Goal: Use online tool/utility: Use online tool/utility

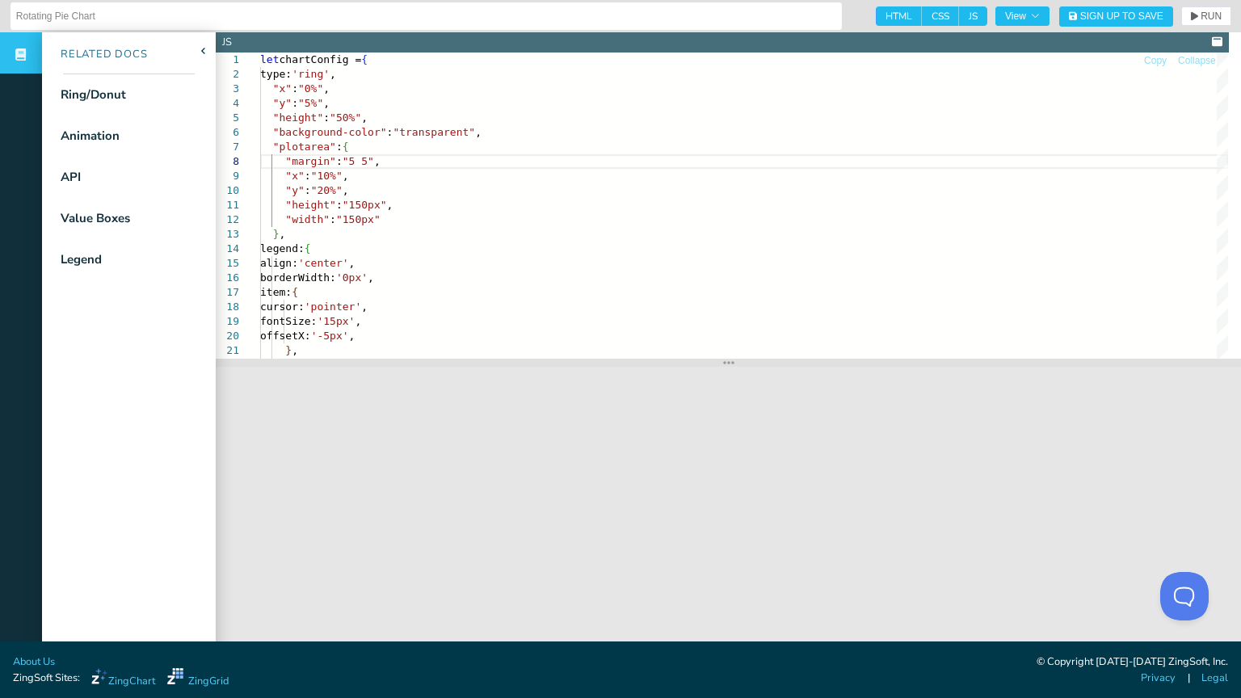
scroll to position [85, 79]
click at [406, 217] on div ""width" : "150px" "x" : "10%" , "y" : "20%" , "height" : "150px" , "background-…" at bounding box center [744, 657] width 968 height 1208
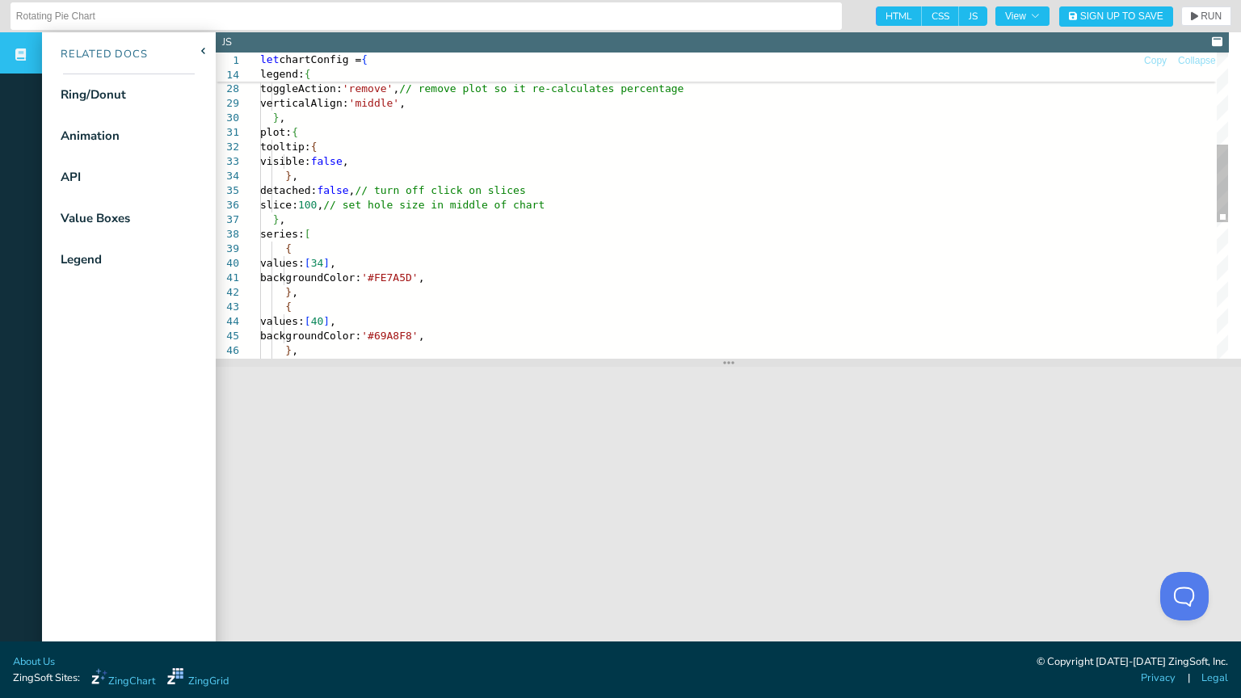
click at [574, 204] on div "size: '5px' , } , toggleAction: 'remove' , // remove plot so it re-calculates p…" at bounding box center [744, 293] width 968 height 1208
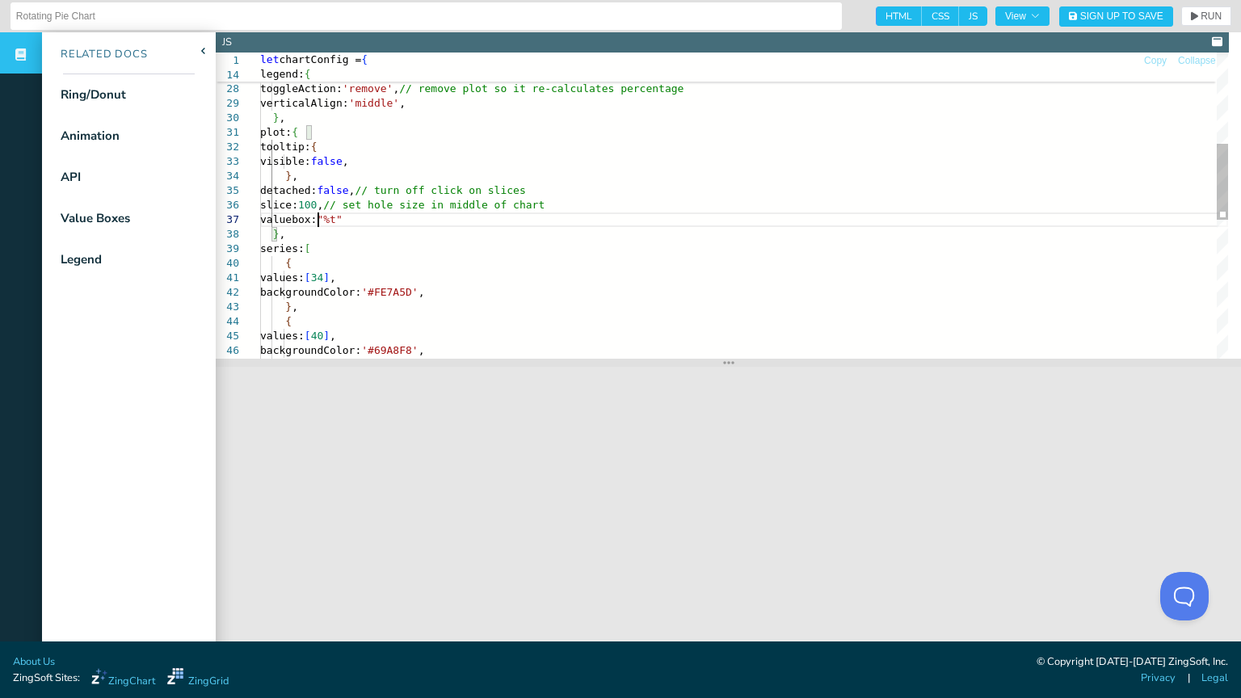
scroll to position [87, 57]
click at [352, 217] on div "size: '5px' , } , toggleAction: 'remove' , // remove plot so it re-calculates p…" at bounding box center [744, 300] width 968 height 1223
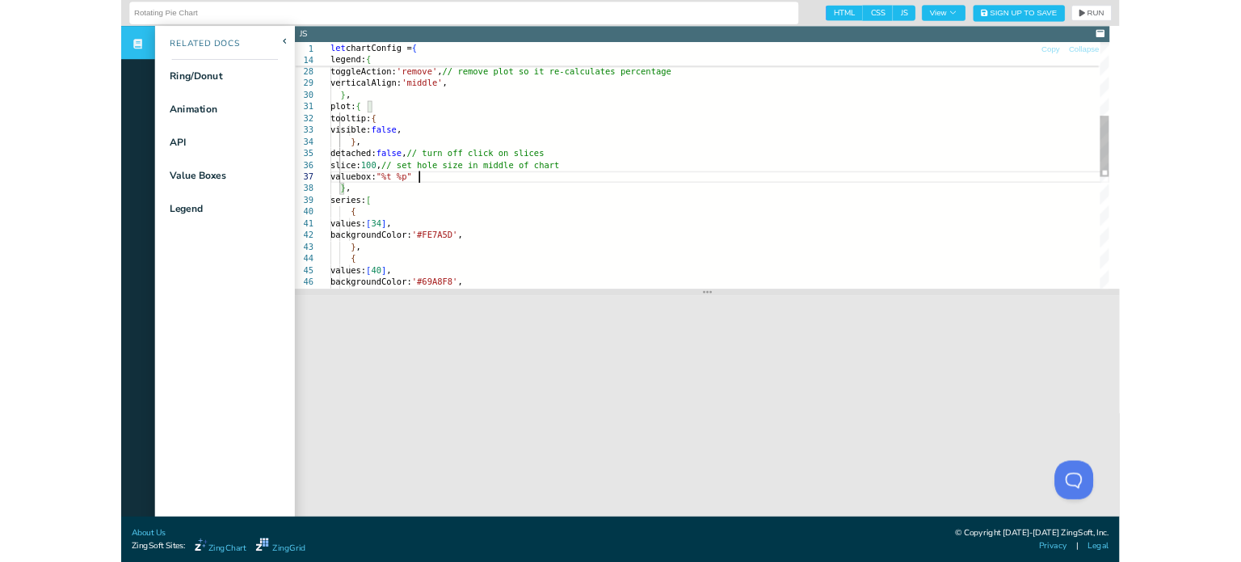
scroll to position [87, 108]
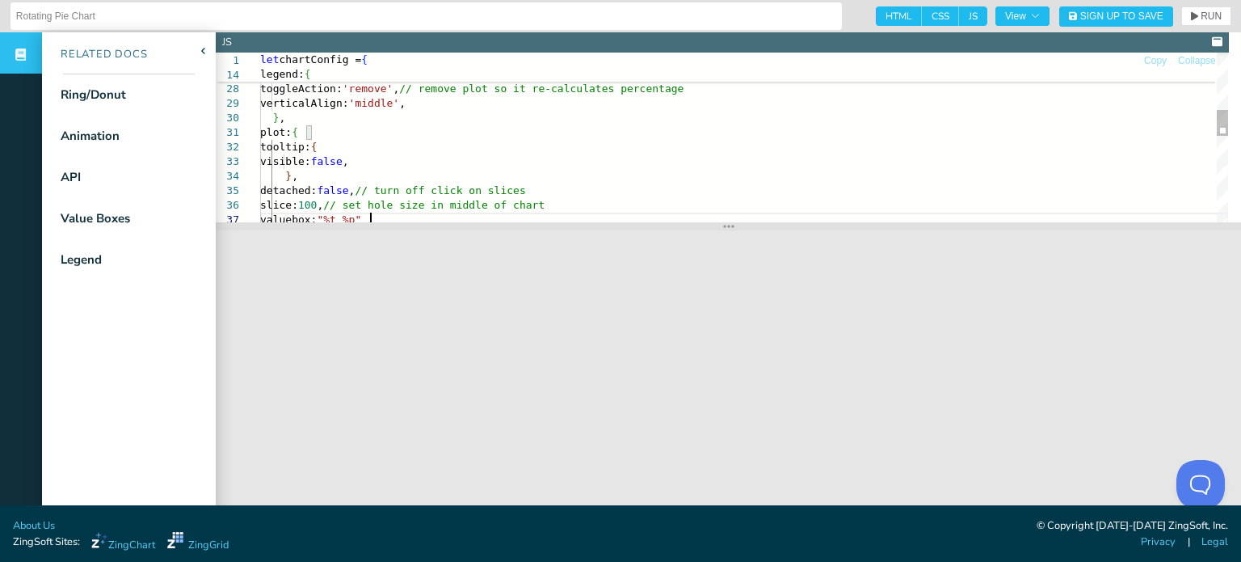
type textarea "plot: { tooltip: { visible: false, }, detached: false, // turn off click on sli…"
click at [430, 162] on div "size: '5px' , } , toggleAction: 'remove' , // remove plot so it re-calculates p…" at bounding box center [744, 232] width 968 height 1086
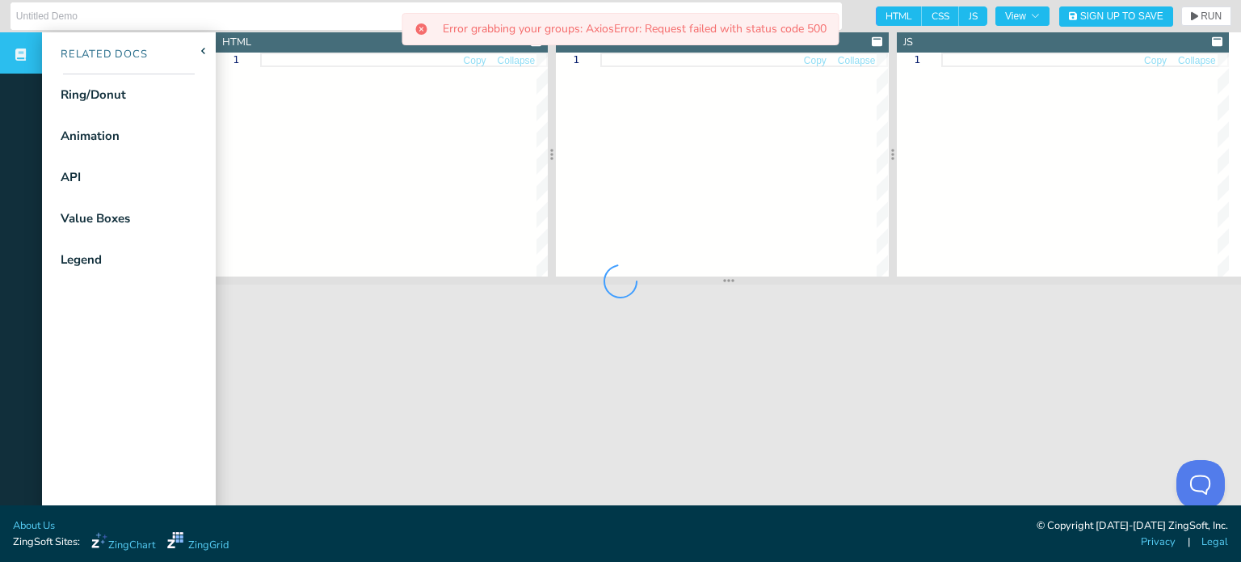
type input "Rotating Pie Chart"
type textarea "<!DOCTYPE html> <html> <head> <meta charset="utf-8"> <title>ZingSoft Demo</titl…"
type textarea ".chart--container { min-height: 530px; width: 100%; height: 100%; } .zc-ref { d…"
type textarea "let chartConfig = { type: 'ring', legend: { align: 'center', borderWidth: '0px'…"
type input "Rotating Pie Chart"
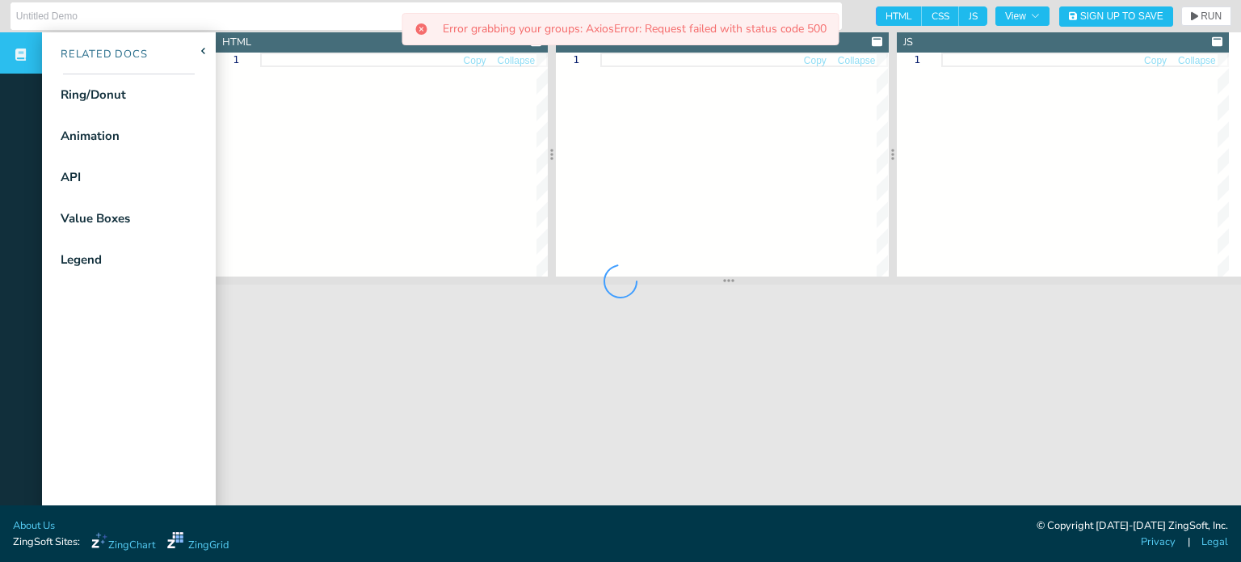
type textarea "<!DOCTYPE html> <html> <head> <meta charset="utf-8"> <title>ZingSoft Demo</titl…"
type textarea ".chart--container { min-height: 530px; width: 100%; height: 100%; } .zc-ref { d…"
type textarea "let chartConfig = { type: 'ring', legend: { align: 'center', borderWidth: '0px'…"
